Goal: Book appointment/travel/reservation

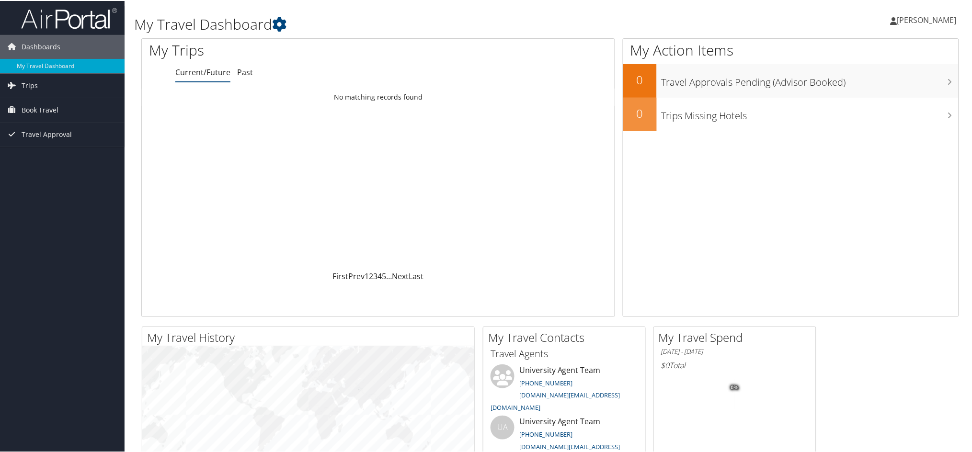
click at [916, 21] on span "[PERSON_NAME]" at bounding box center [927, 19] width 59 height 11
click at [51, 113] on span "Book Travel" at bounding box center [40, 109] width 37 height 24
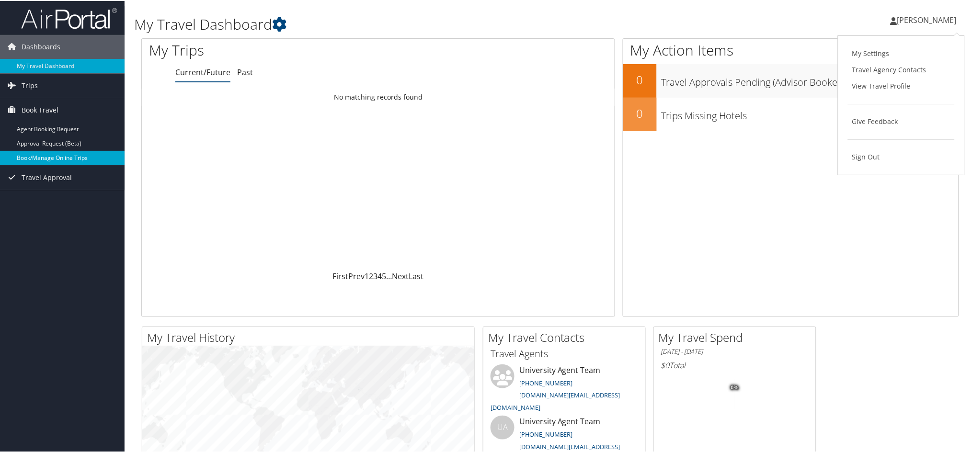
click at [42, 155] on link "Book/Manage Online Trips" at bounding box center [62, 157] width 125 height 14
